Goal: Task Accomplishment & Management: Use online tool/utility

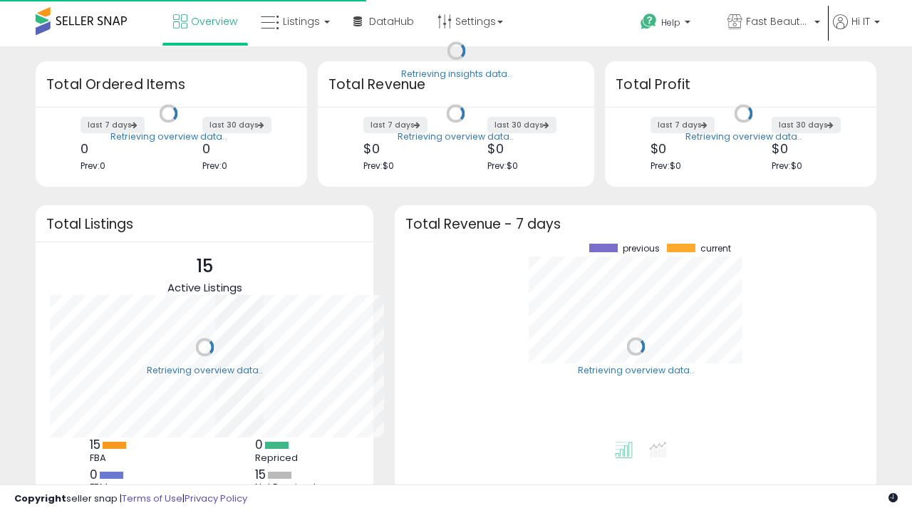
scroll to position [198, 453]
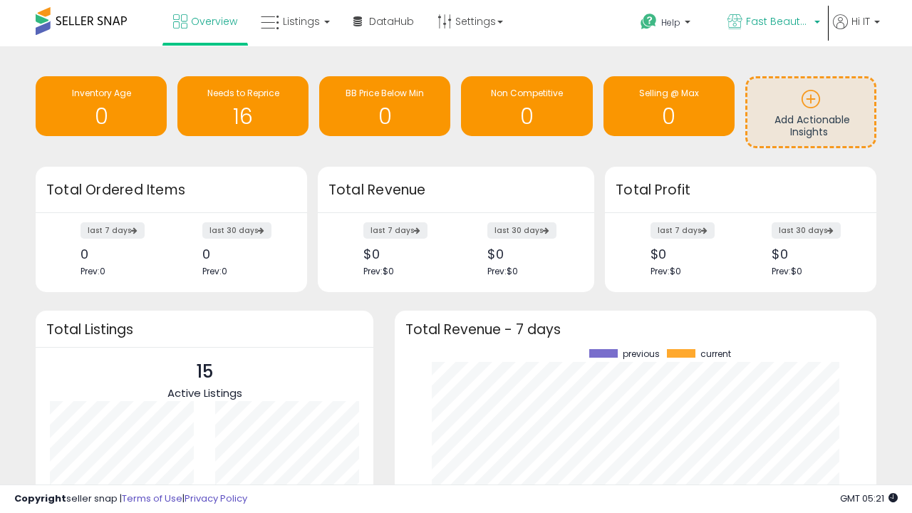
click at [772, 23] on span "Fast Beauty ([GEOGRAPHIC_DATA])" at bounding box center [778, 21] width 64 height 14
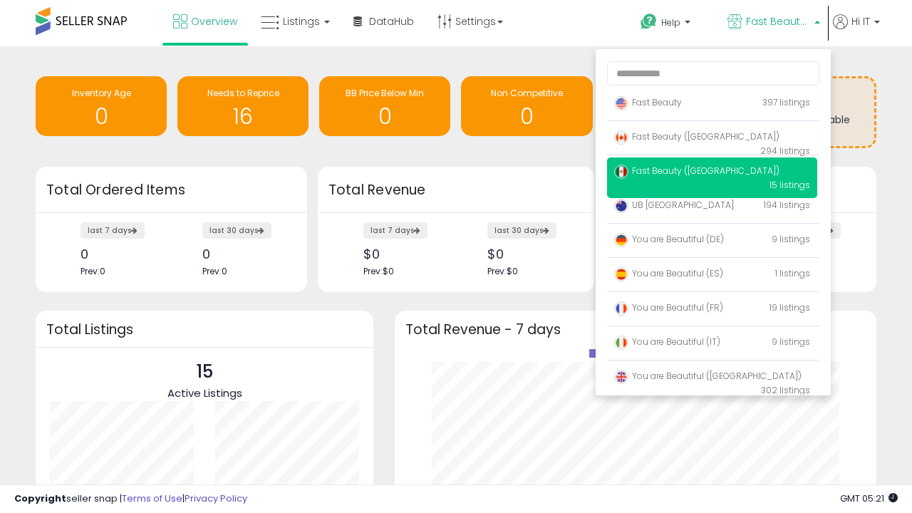
click at [712, 139] on span "Fast Beauty ([GEOGRAPHIC_DATA])" at bounding box center [696, 136] width 165 height 12
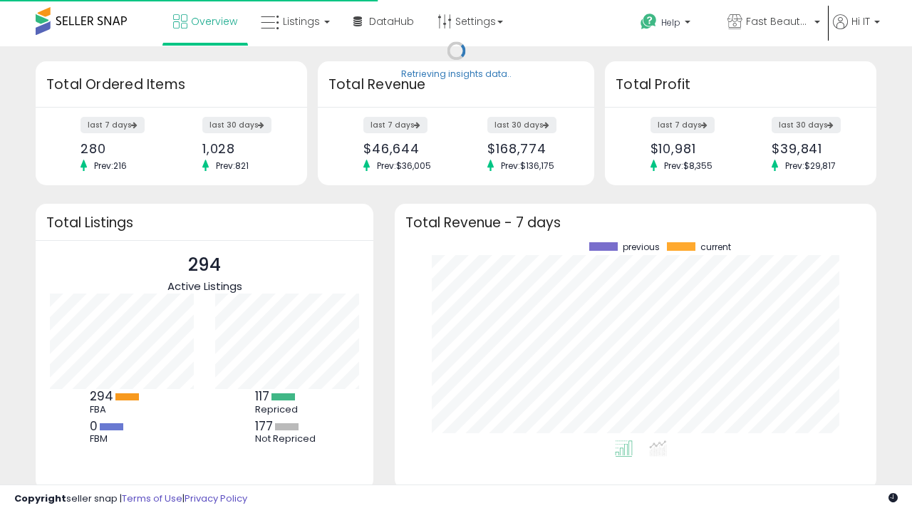
scroll to position [198, 453]
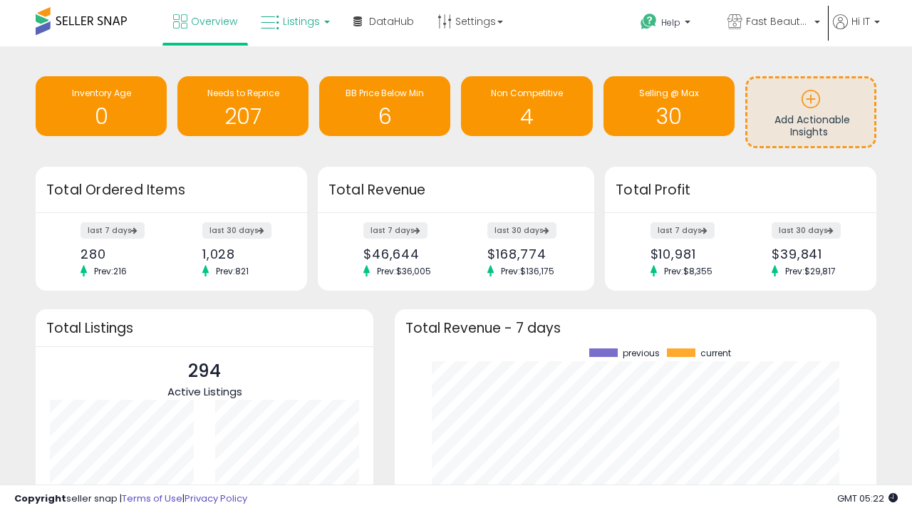
click at [294, 21] on span "Listings" at bounding box center [301, 21] width 37 height 14
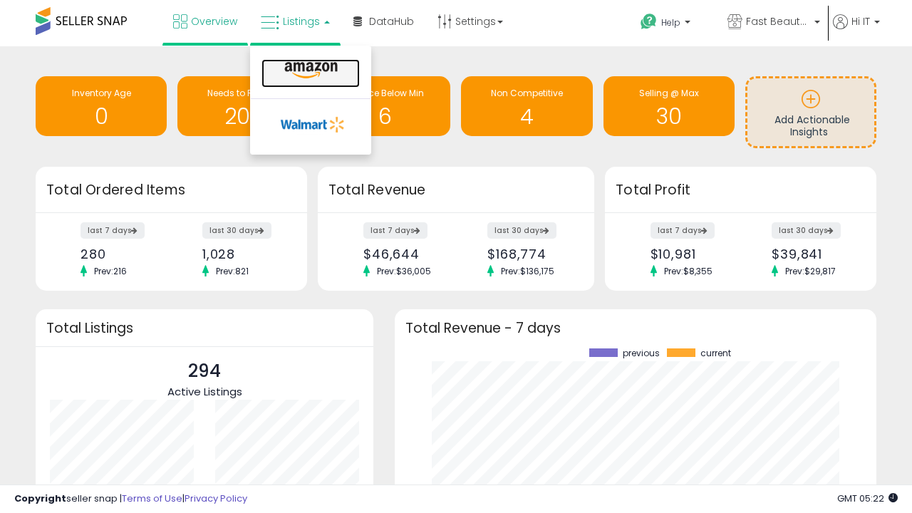
click at [309, 71] on icon at bounding box center [311, 70] width 62 height 19
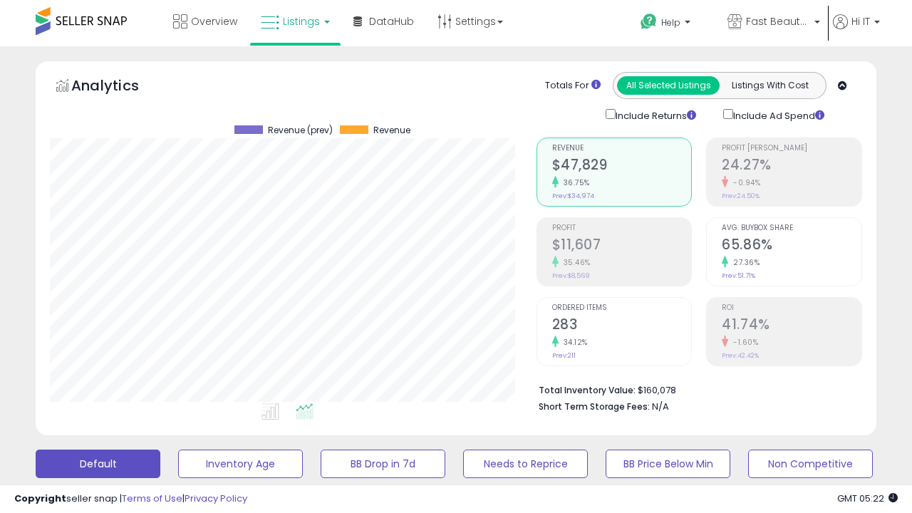
scroll to position [388, 0]
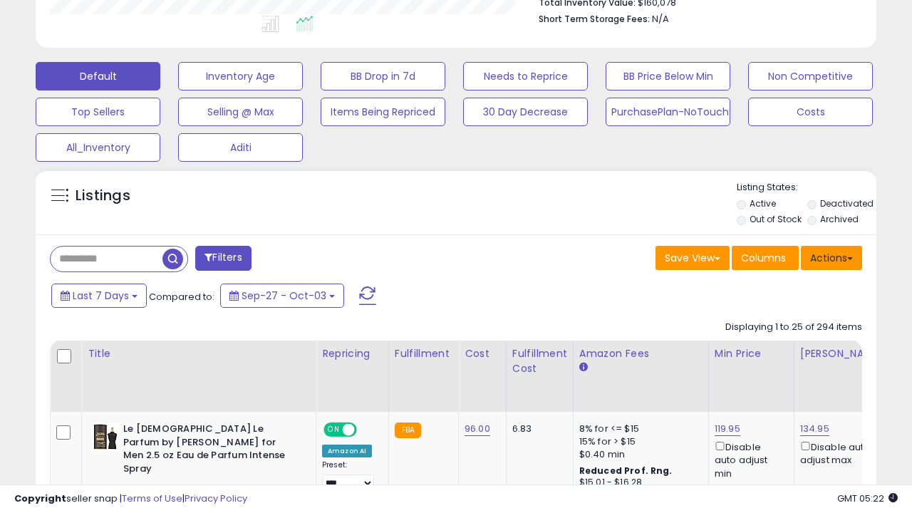
click at [832, 257] on button "Actions" at bounding box center [831, 258] width 61 height 24
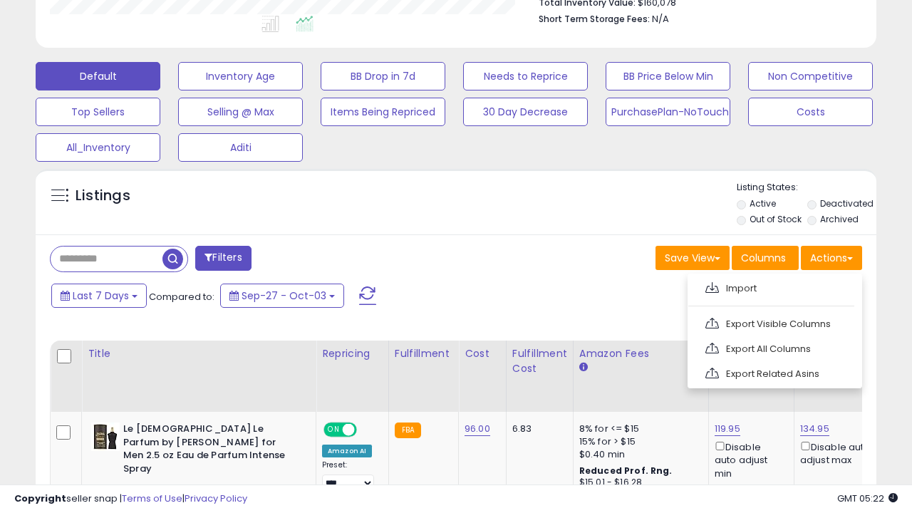
click at [712, 286] on span at bounding box center [712, 287] width 14 height 11
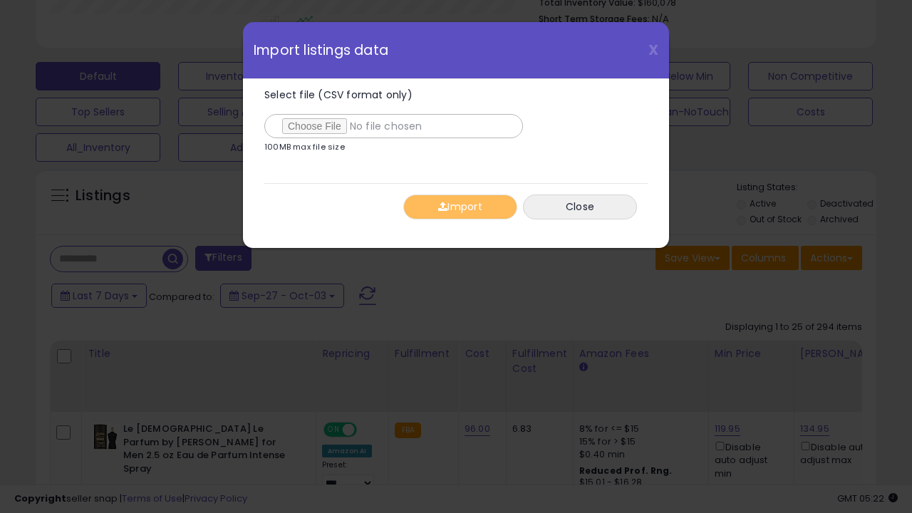
type input "**********"
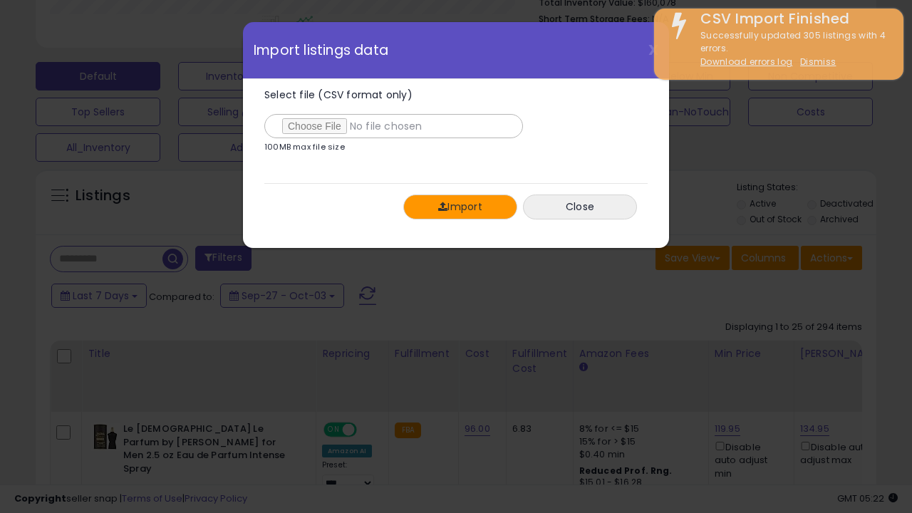
click at [460, 207] on button "Import" at bounding box center [460, 207] width 114 height 25
